Goal: Check status: Check status

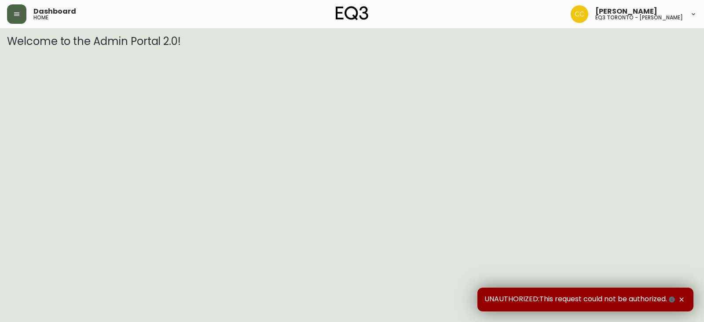
click at [16, 12] on icon "button" at bounding box center [16, 14] width 7 height 7
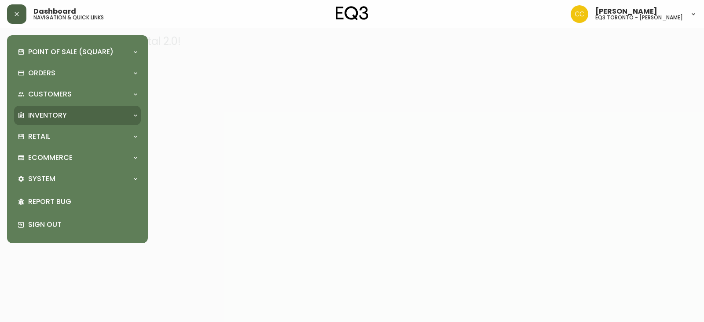
click at [79, 115] on div "Inventory" at bounding box center [73, 115] width 111 height 10
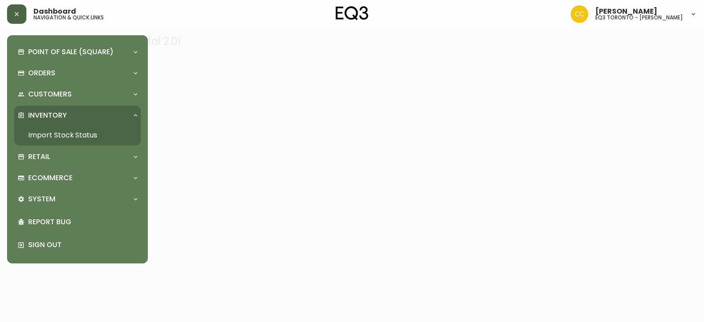
click at [74, 136] on link "Import Stock Status" at bounding box center [77, 135] width 127 height 20
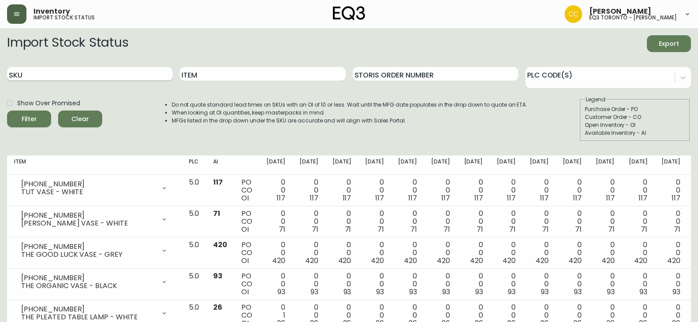
click at [92, 74] on input "SKU" at bounding box center [90, 74] width 166 height 14
paste input "[PHONE_NUMBER]"
type input "[PHONE_NUMBER]"
click at [7, 110] on button "Filter" at bounding box center [29, 118] width 44 height 17
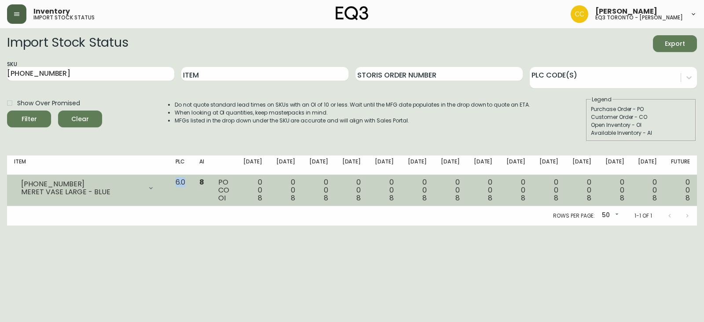
drag, startPoint x: 211, startPoint y: 182, endPoint x: 222, endPoint y: 182, distance: 11.0
click at [193, 182] on td "6.0" at bounding box center [181, 190] width 24 height 31
click at [193, 180] on td "6.0" at bounding box center [181, 190] width 24 height 31
drag, startPoint x: 220, startPoint y: 180, endPoint x: 205, endPoint y: 177, distance: 14.9
click at [193, 177] on td "6.0" at bounding box center [181, 190] width 24 height 31
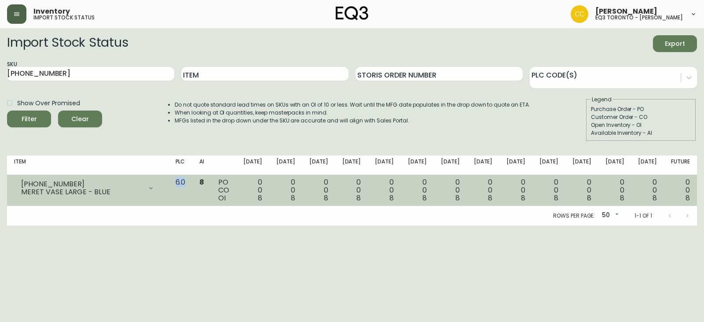
click at [193, 180] on td "6.0" at bounding box center [181, 190] width 24 height 31
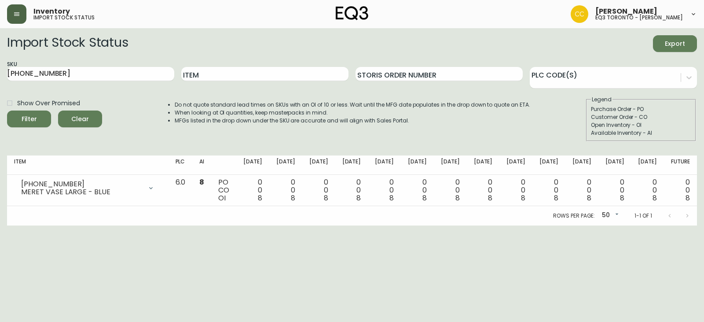
drag, startPoint x: 236, startPoint y: 179, endPoint x: 246, endPoint y: 172, distance: 11.6
click at [204, 180] on span "8" at bounding box center [201, 182] width 5 height 10
click at [271, 112] on li "When looking at OI quantities, keep masterpacks in mind." at bounding box center [353, 113] width 356 height 8
click at [314, 113] on li "When looking at OI quantities, keep masterpacks in mind." at bounding box center [353, 113] width 356 height 8
